Goal: Obtain resource: Download file/media

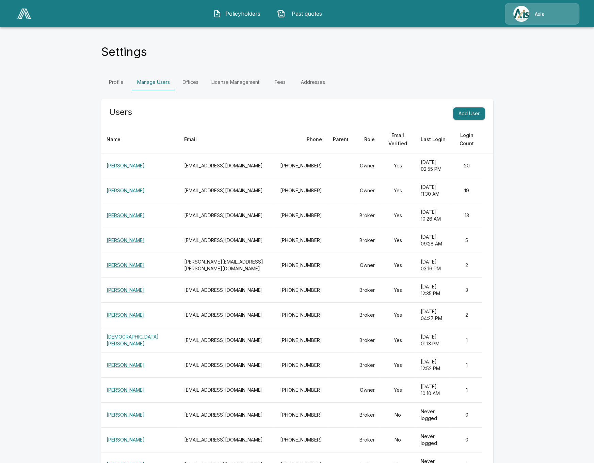
click at [21, 15] on img at bounding box center [24, 14] width 14 height 10
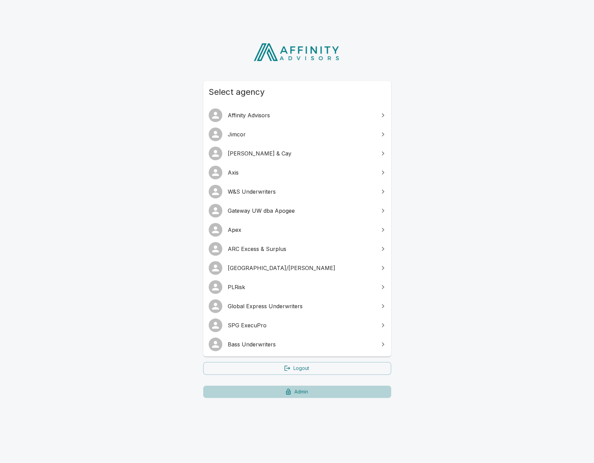
click at [301, 394] on link "Admin" at bounding box center [297, 391] width 188 height 13
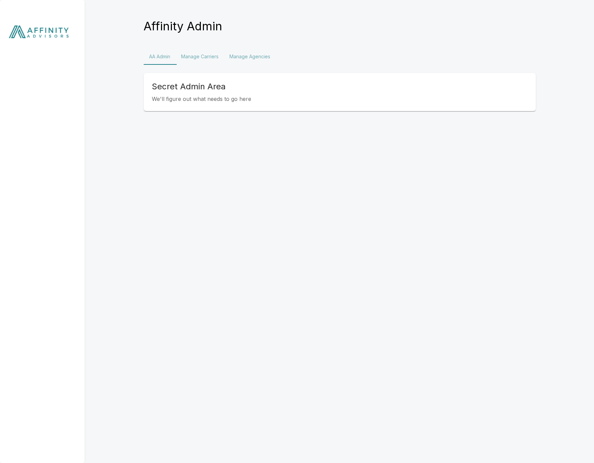
click at [257, 56] on button "Manage Agencies" at bounding box center [250, 56] width 52 height 16
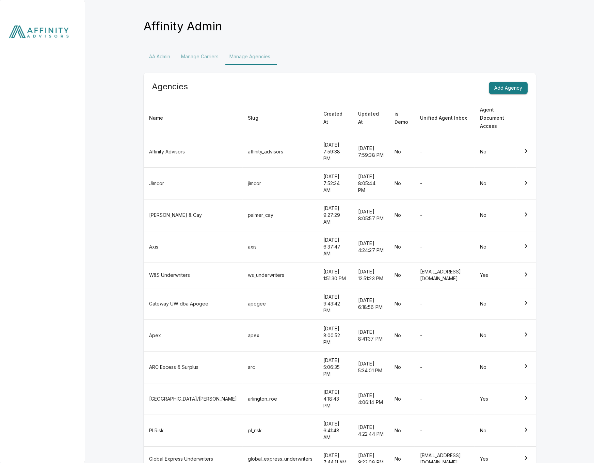
click at [207, 58] on button "Manage Carriers" at bounding box center [200, 56] width 48 height 16
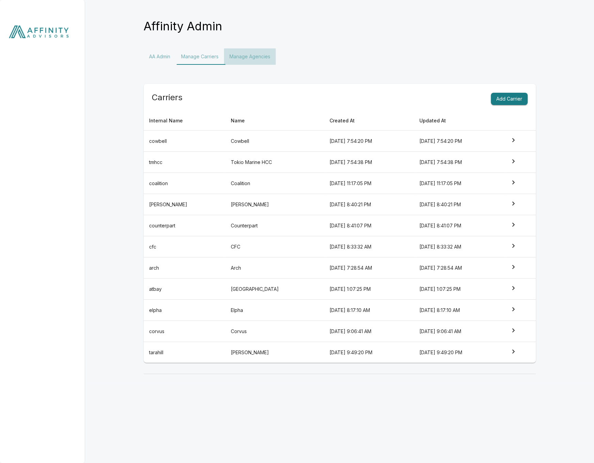
click at [239, 59] on button "Manage Agencies" at bounding box center [250, 56] width 52 height 16
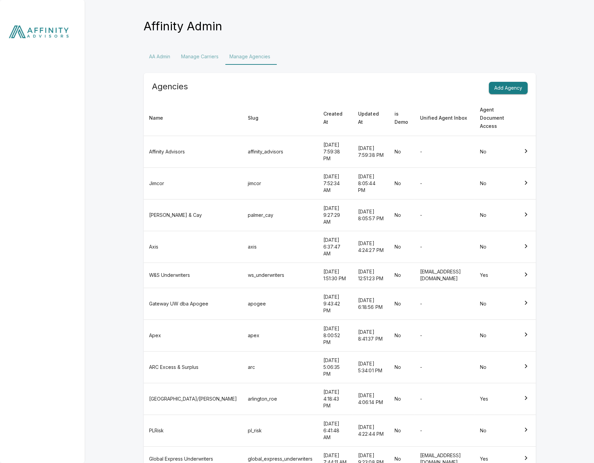
click at [206, 57] on button "Manage Carriers" at bounding box center [200, 56] width 48 height 16
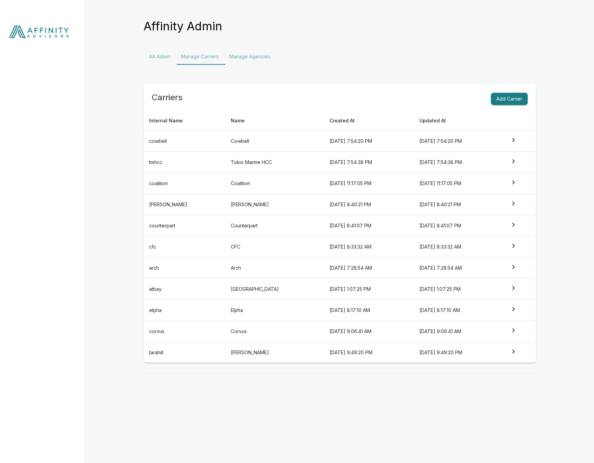
click at [261, 315] on td "Elpha" at bounding box center [274, 309] width 98 height 21
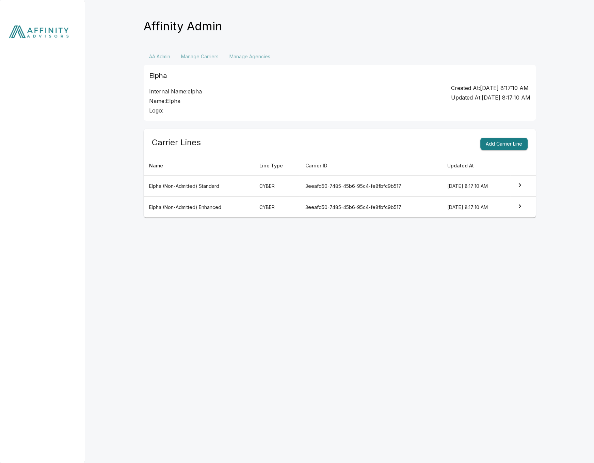
click at [230, 209] on td "Elpha (Non-Admitted) Enhanced" at bounding box center [199, 207] width 111 height 21
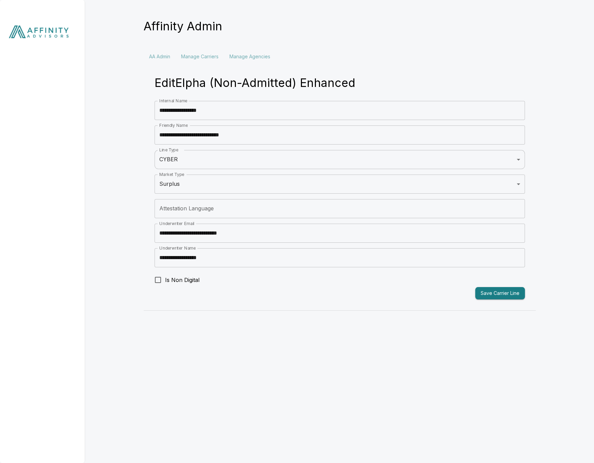
click at [63, 41] on img at bounding box center [42, 33] width 85 height 67
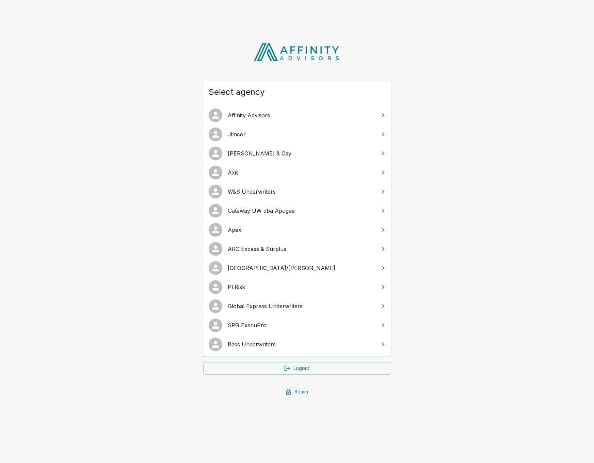
click at [249, 326] on span "SPG ExecuPro" at bounding box center [301, 325] width 147 height 8
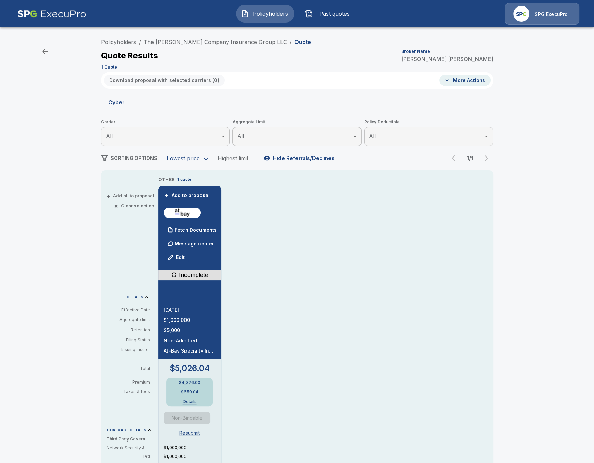
click at [84, 129] on div "Policyholders / The Coyle Company Insurance Group LLC / Quote Quote Results Bro…" at bounding box center [297, 360] width 594 height 656
click at [193, 231] on p "Fetch Documents" at bounding box center [196, 230] width 42 height 5
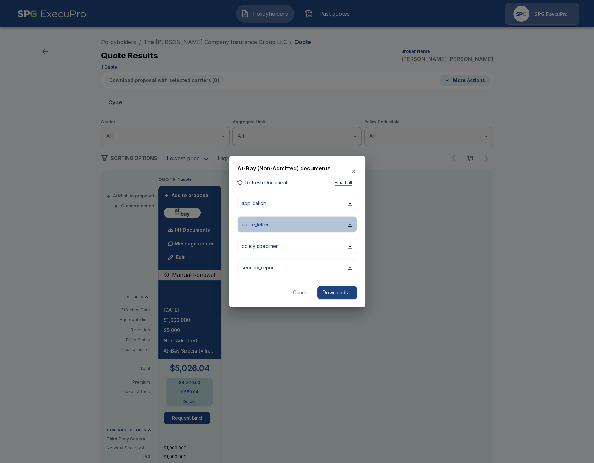
click at [273, 226] on button "quote_letter" at bounding box center [297, 224] width 120 height 16
click at [45, 282] on div at bounding box center [297, 231] width 594 height 463
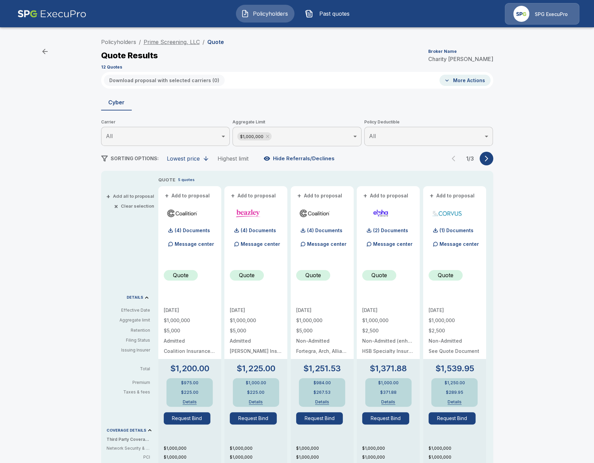
click at [185, 43] on link "Prime Screening, LLC" at bounding box center [172, 41] width 56 height 7
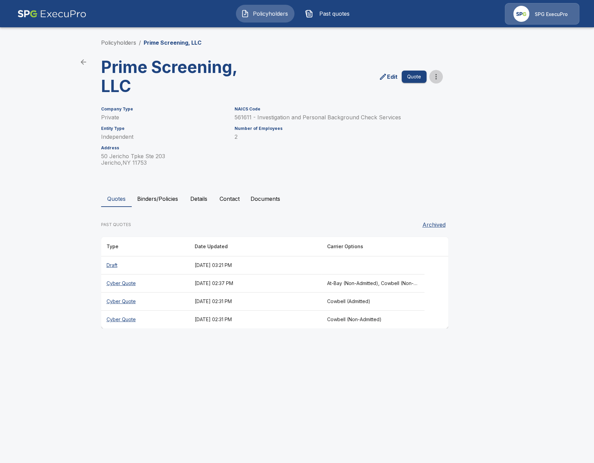
click at [437, 78] on icon "more" at bounding box center [436, 77] width 8 height 8
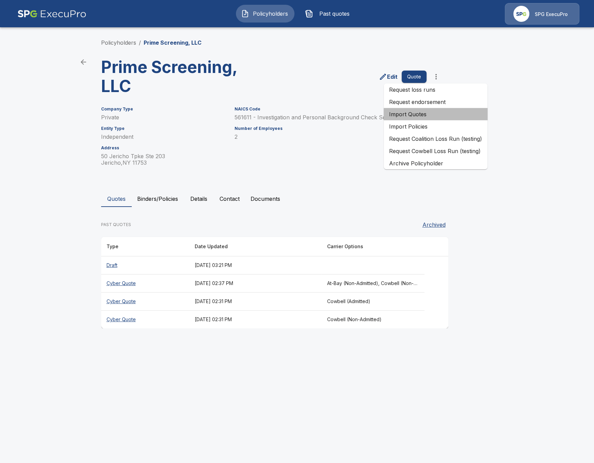
click at [441, 117] on li "Import Quotes" at bounding box center [436, 114] width 104 height 12
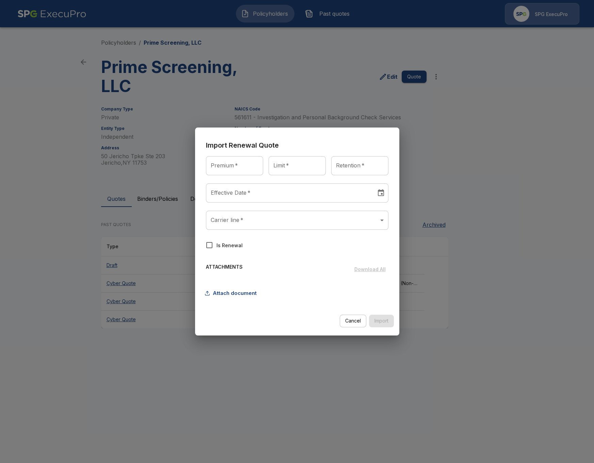
click at [299, 220] on body "Policyholders Past quotes SPG ExecuPro Policyholders / Prime Screening, LLC Pri…" at bounding box center [297, 170] width 594 height 341
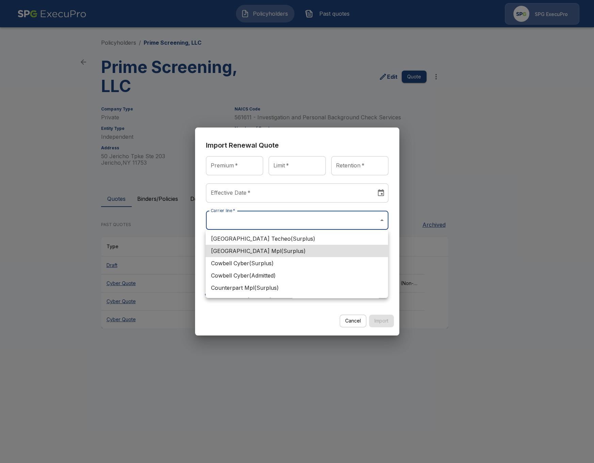
scroll to position [48, 0]
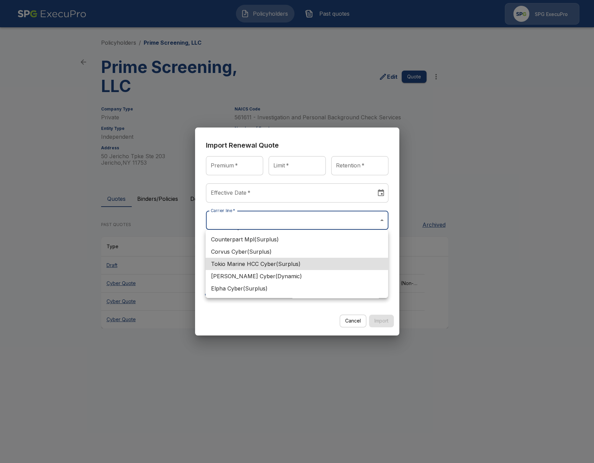
click at [302, 220] on div at bounding box center [297, 231] width 594 height 463
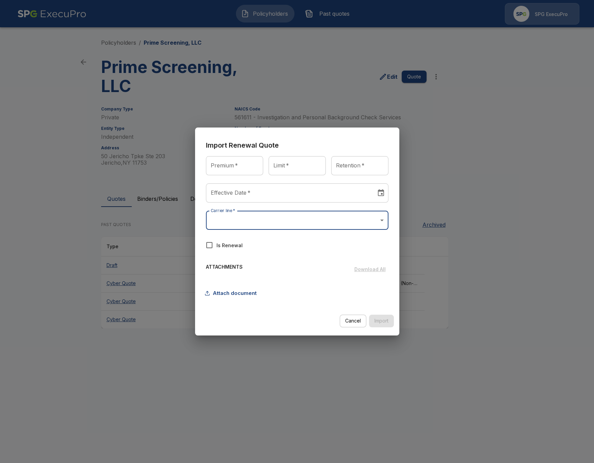
click at [302, 220] on body "Policyholders Past quotes SPG ExecuPro Policyholders / Prime Screening, LLC Pri…" at bounding box center [297, 170] width 594 height 341
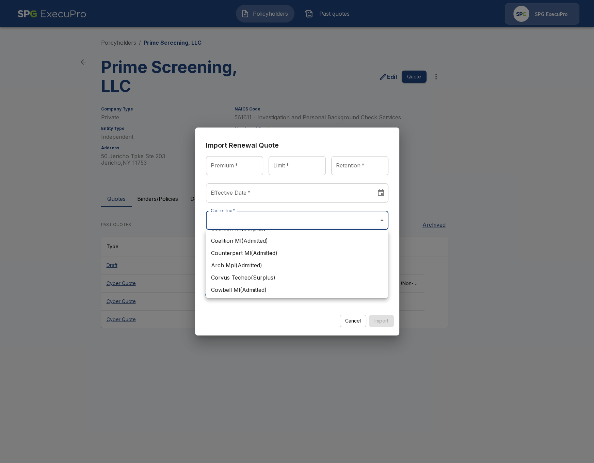
scroll to position [195, 0]
click at [228, 411] on div at bounding box center [297, 231] width 594 height 463
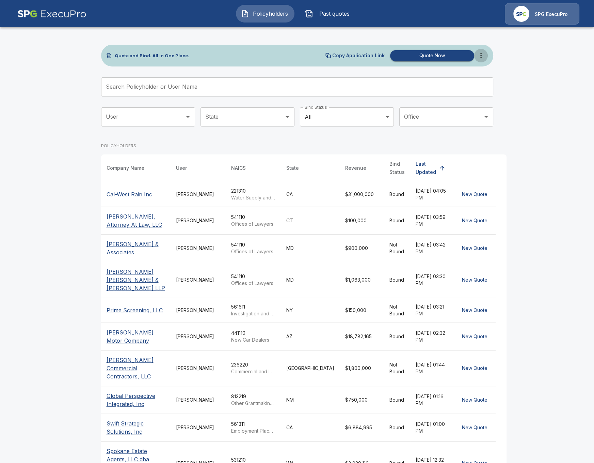
click at [479, 56] on icon "more" at bounding box center [481, 55] width 8 height 8
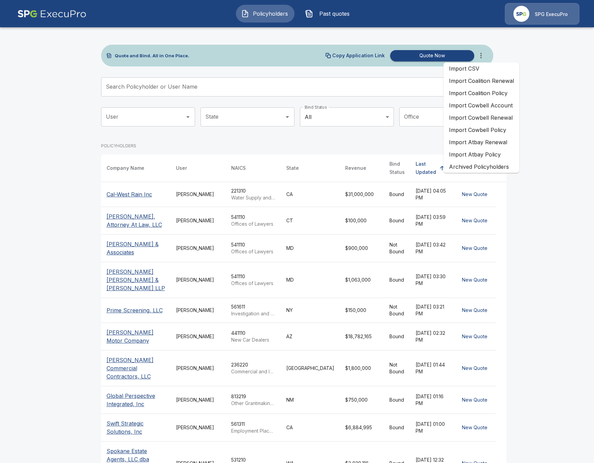
drag, startPoint x: 89, startPoint y: 198, endPoint x: 216, endPoint y: 141, distance: 139.7
click at [89, 198] on main "Quote and Bind. All in One Place. Copy Application Link Quote Now Search Policy…" at bounding box center [297, 257] width 594 height 515
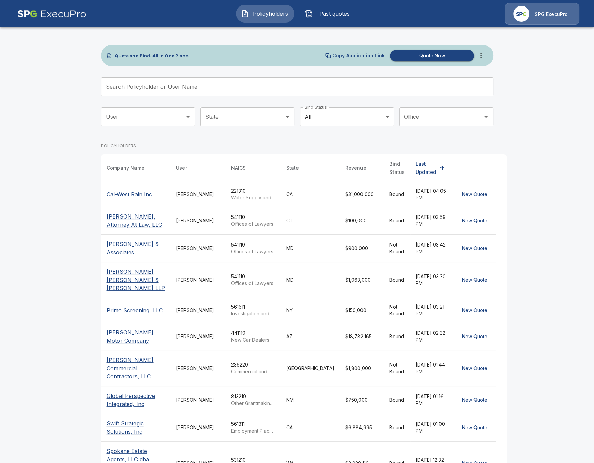
click at [482, 52] on icon "more" at bounding box center [481, 55] width 8 height 8
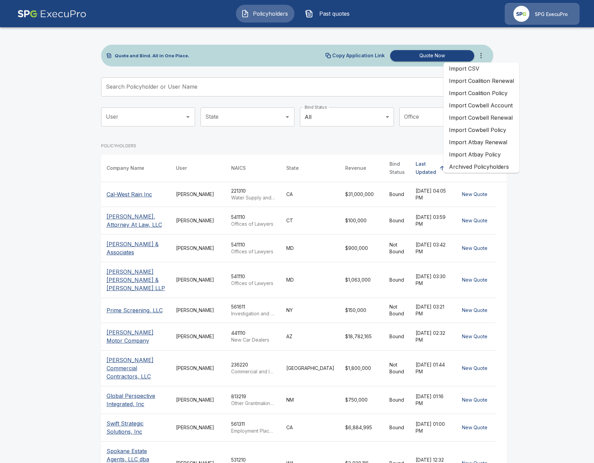
click at [498, 81] on li "Import Coalition Renewal" at bounding box center [481, 81] width 76 height 12
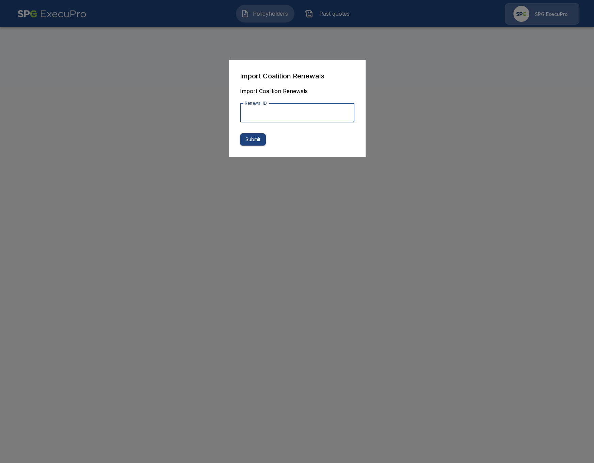
click at [296, 114] on input "Renewal ID" at bounding box center [297, 112] width 114 height 19
paste input "**********"
type input "**********"
click at [255, 141] on button "Submit" at bounding box center [253, 139] width 26 height 13
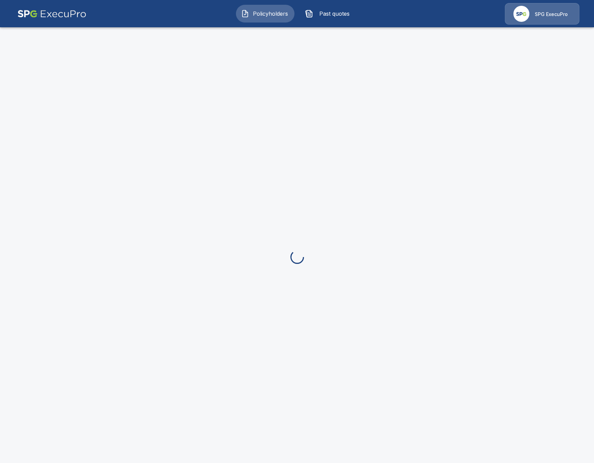
click at [323, 19] on button "Past quotes" at bounding box center [329, 14] width 59 height 18
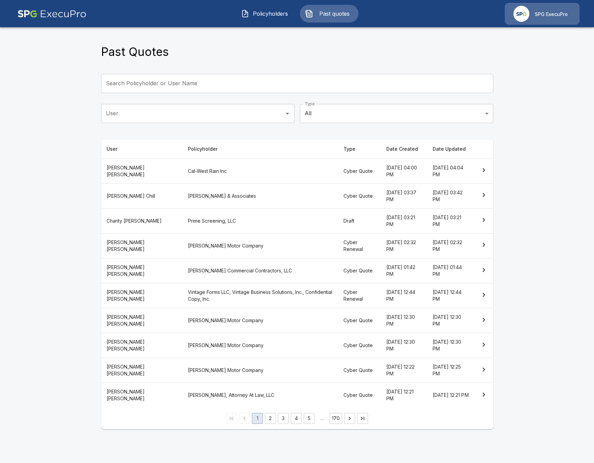
click at [35, 190] on main "Past Quotes Search Policyholder or User Name Search Policyholder or User Name U…" at bounding box center [297, 218] width 594 height 437
click at [358, 84] on input "Search Policyholder or User Name" at bounding box center [293, 83] width 385 height 19
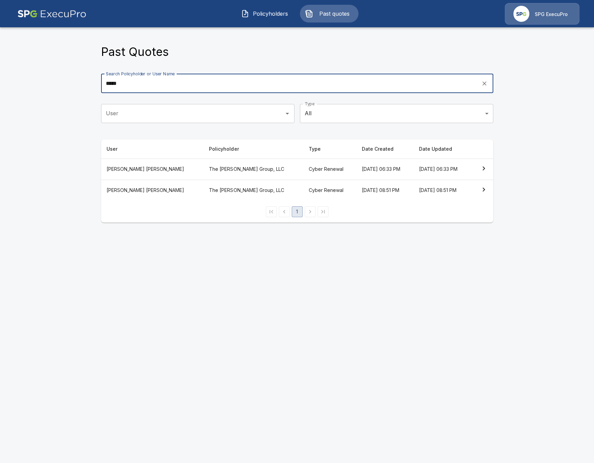
type input "*****"
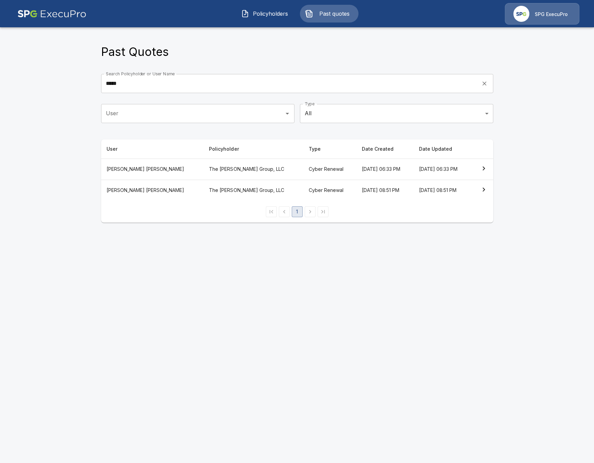
click at [216, 170] on th "The Spero Group, LLC" at bounding box center [254, 168] width 100 height 21
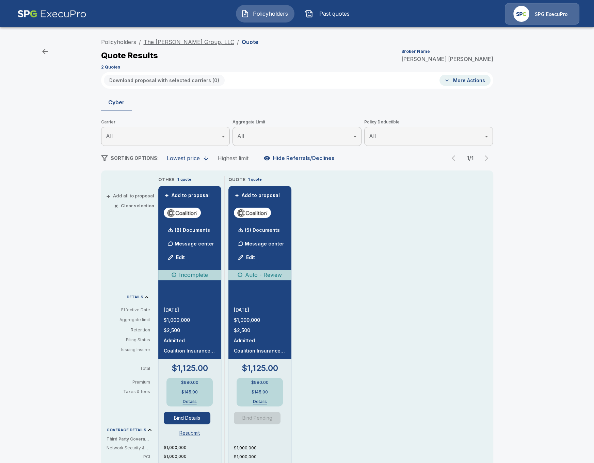
click at [182, 42] on link "The Spero Group, LLC" at bounding box center [189, 41] width 91 height 7
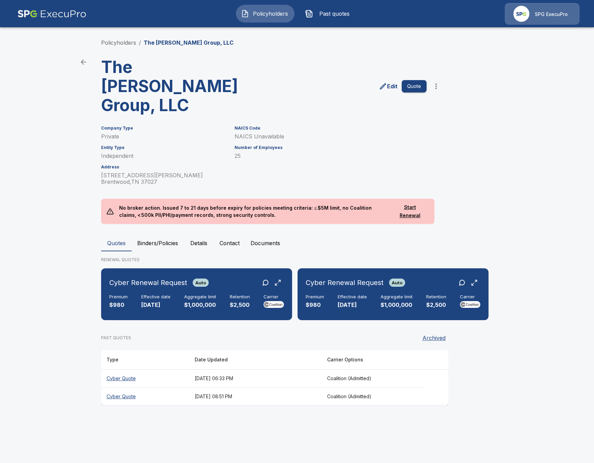
click at [123, 46] on li "Policyholders" at bounding box center [118, 42] width 35 height 8
click at [125, 42] on link "Policyholders" at bounding box center [118, 42] width 35 height 7
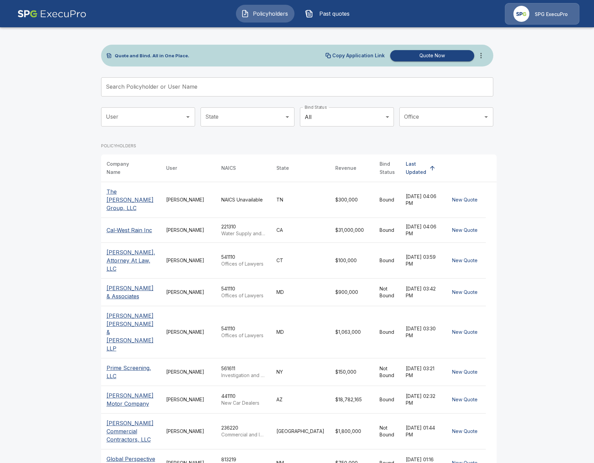
click at [209, 82] on input "Search Policyholder or User Name" at bounding box center [293, 86] width 385 height 19
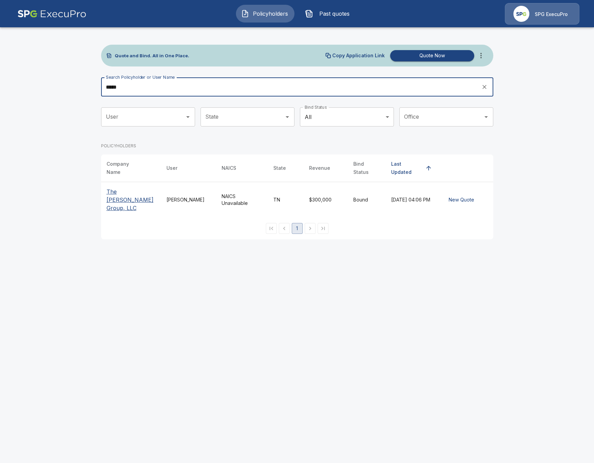
click at [151, 86] on input "*****" at bounding box center [289, 86] width 376 height 19
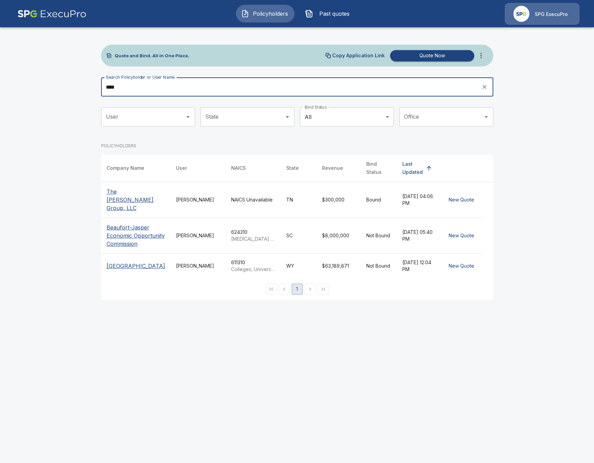
type input "****"
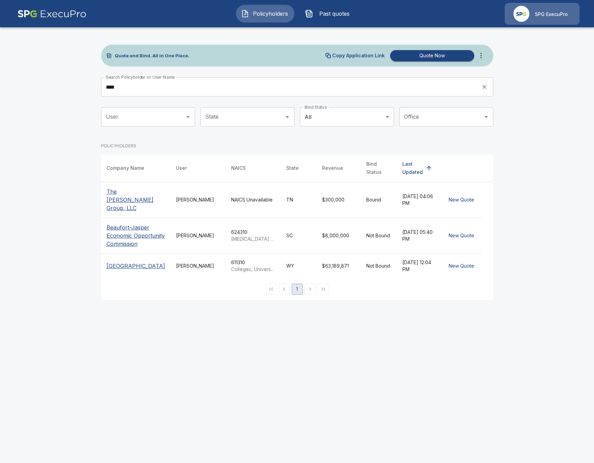
click at [134, 187] on p "The Spero Group, LLC" at bounding box center [136, 199] width 59 height 25
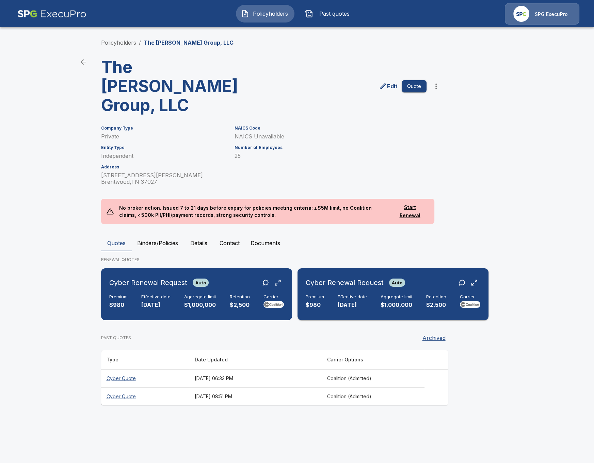
click at [426, 294] on div "Premium $980 Effective date [DATE] Aggregate limit $1,000,000 Retention $2,500 …" at bounding box center [393, 301] width 175 height 15
click at [35, 163] on main "Policyholders / The [PERSON_NAME] Group, LLC The [PERSON_NAME] Group, LLC Edit …" at bounding box center [297, 209] width 594 height 418
click at [30, 78] on main "Policyholders / The [PERSON_NAME] Group, LLC The [PERSON_NAME] Group, LLC Edit …" at bounding box center [297, 209] width 594 height 418
click at [216, 369] on th "[DATE] 06:33 PM" at bounding box center [255, 378] width 132 height 18
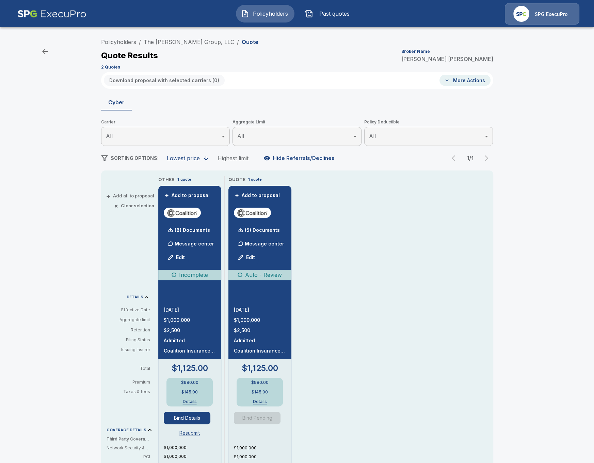
click at [48, 91] on div "Policyholders / The [PERSON_NAME] Group, LLC / Quote Quote Results Broker Name …" at bounding box center [297, 360] width 594 height 656
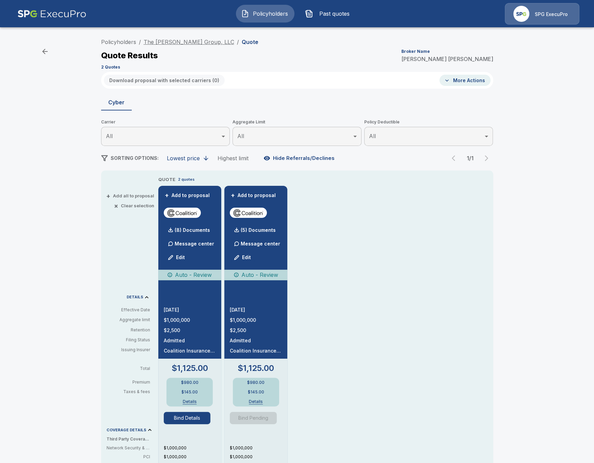
click at [170, 42] on link "The [PERSON_NAME] Group, LLC" at bounding box center [189, 41] width 91 height 7
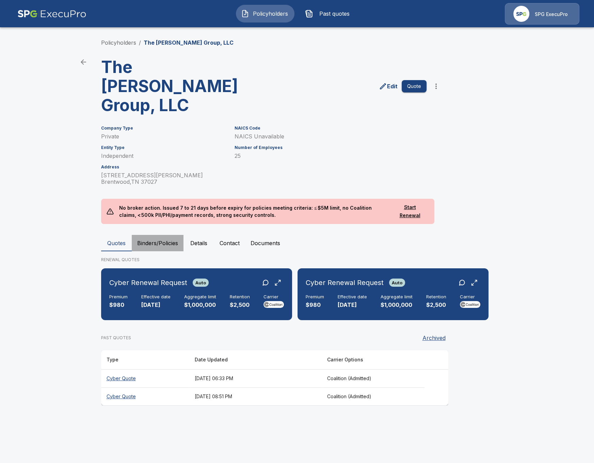
click at [157, 235] on button "Binders/Policies" at bounding box center [158, 243] width 52 height 16
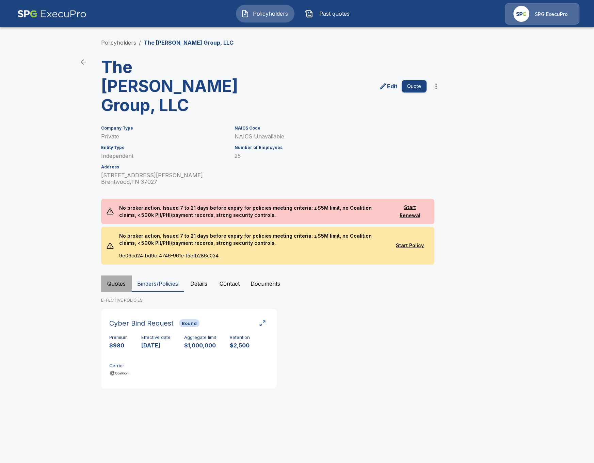
click at [121, 275] on button "Quotes" at bounding box center [116, 283] width 31 height 16
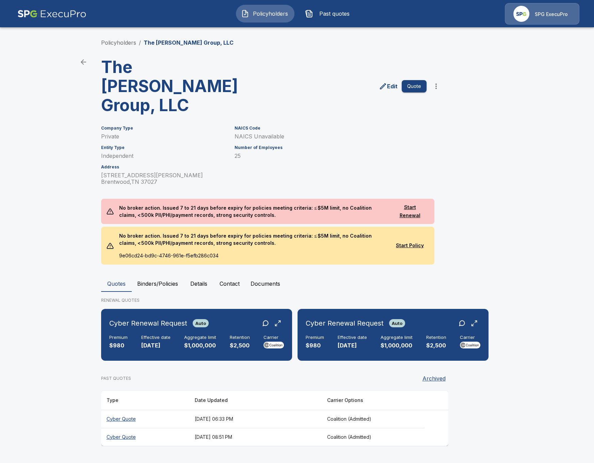
click at [40, 223] on main "Policyholders / The [PERSON_NAME] Group, LLC The [PERSON_NAME] Group, LLC Edit …" at bounding box center [297, 229] width 594 height 458
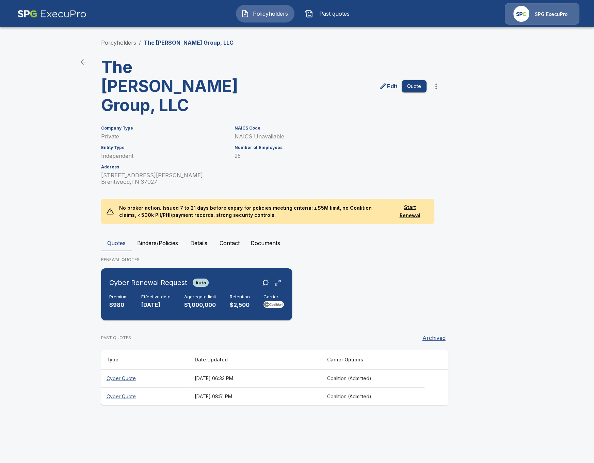
click at [170, 271] on div "Cyber Renewal Request Auto Premium $980 Effective date [DATE] Aggregate limit $…" at bounding box center [197, 294] width 186 height 46
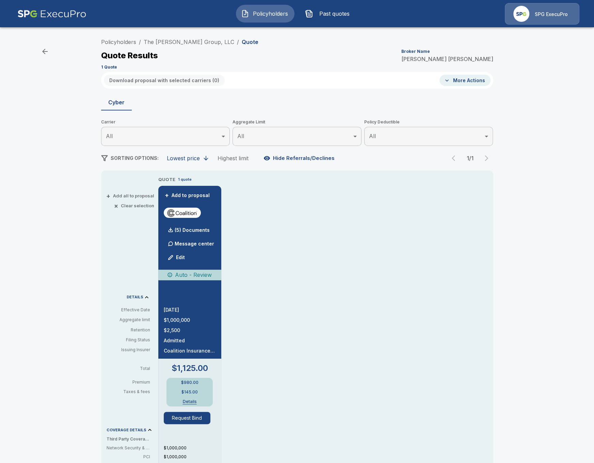
click at [311, 277] on div "QUOTE 1 quote + Add to proposal (5) Documents Message center Edit Auto - Review…" at bounding box center [325, 398] width 335 height 445
click at [197, 232] on div "(5) Documents" at bounding box center [187, 230] width 46 height 14
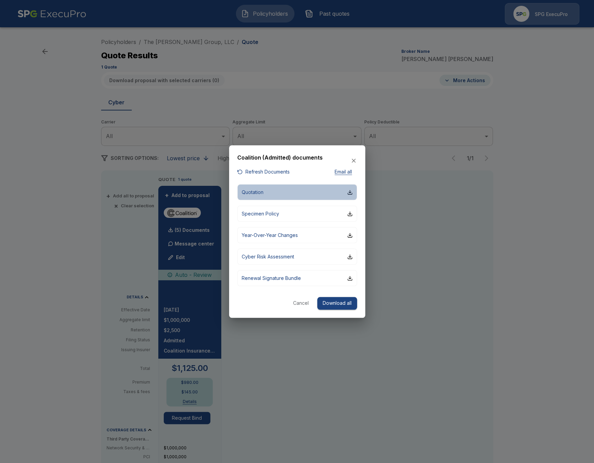
click at [283, 193] on button "Quotation" at bounding box center [297, 192] width 120 height 16
click at [261, 174] on button "Refresh Documents" at bounding box center [263, 172] width 52 height 9
click at [306, 190] on button "Quotation" at bounding box center [297, 192] width 120 height 16
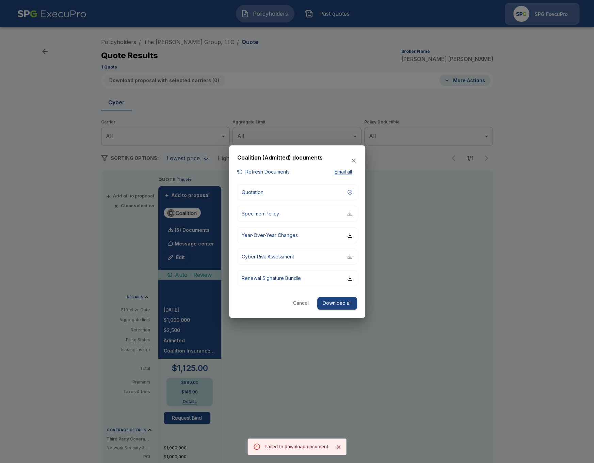
click at [431, 261] on div at bounding box center [297, 231] width 594 height 463
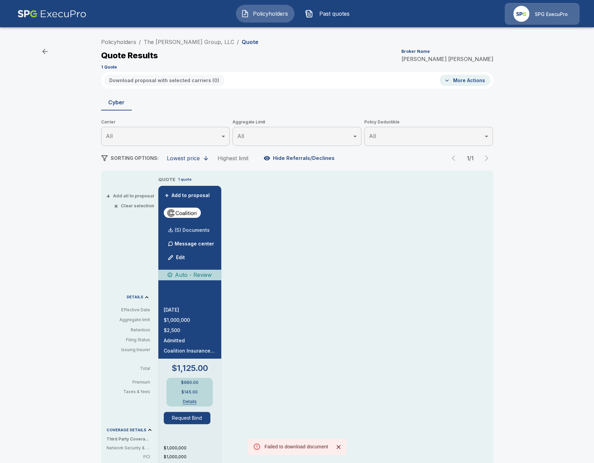
click at [191, 225] on div "(5) Documents" at bounding box center [187, 230] width 46 height 14
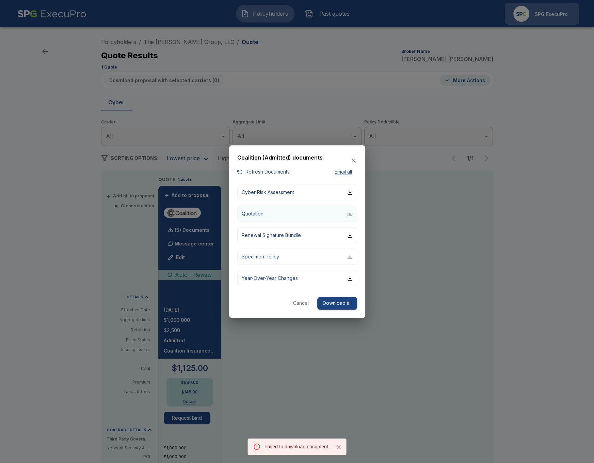
click at [278, 209] on button "Quotation" at bounding box center [297, 213] width 120 height 16
click at [186, 79] on div at bounding box center [297, 231] width 594 height 463
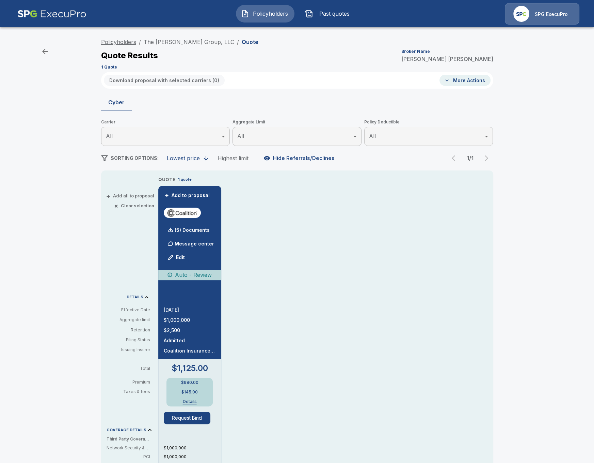
click at [128, 40] on link "Policyholders" at bounding box center [118, 41] width 35 height 7
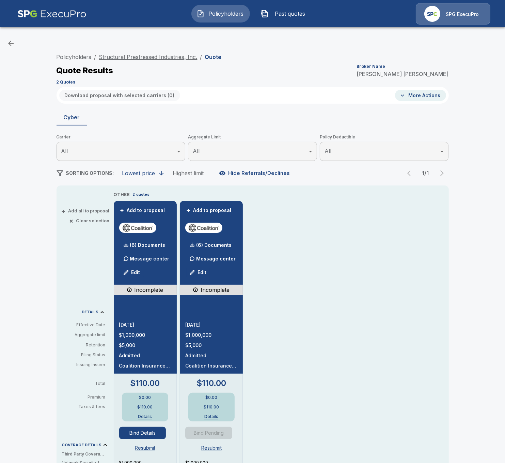
click at [148, 57] on link "Structural Prestressed Industries, Inc." at bounding box center [148, 56] width 98 height 7
click at [135, 59] on link "Structural Prestressed Industries, Inc." at bounding box center [148, 56] width 98 height 7
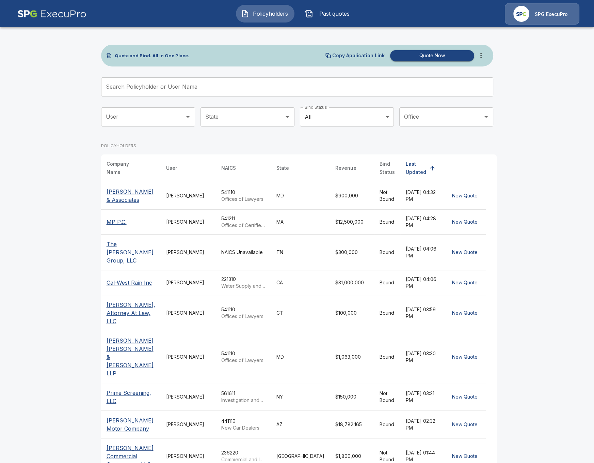
click at [177, 93] on input "Search Policyholder or User Name" at bounding box center [293, 86] width 385 height 19
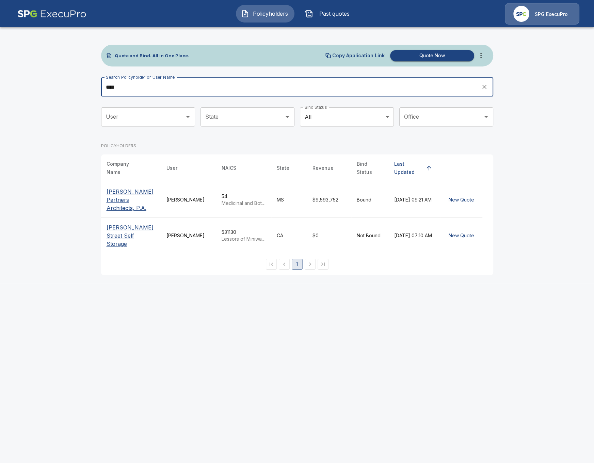
type input "****"
click at [125, 189] on p "[PERSON_NAME] Partners Architects, P.A." at bounding box center [131, 199] width 49 height 25
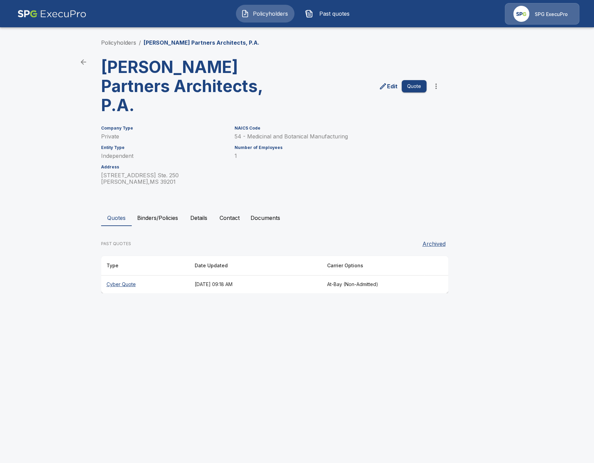
click at [142, 275] on th "Cyber Quote" at bounding box center [145, 284] width 88 height 18
click at [192, 209] on button "Details" at bounding box center [199, 217] width 31 height 16
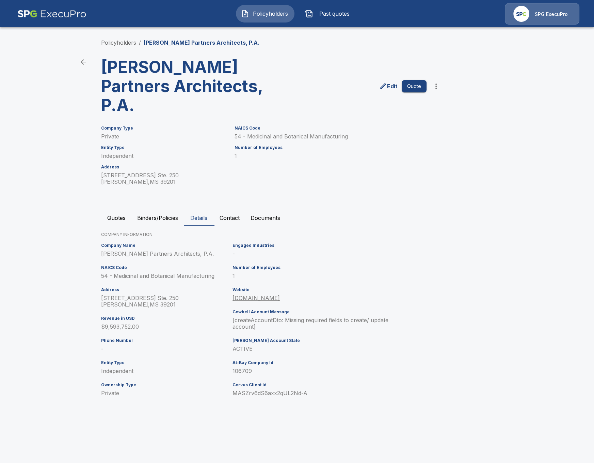
click at [241, 368] on p "106709" at bounding box center [314, 371] width 162 height 6
copy p "106709"
